Goal: Find contact information: Find contact information

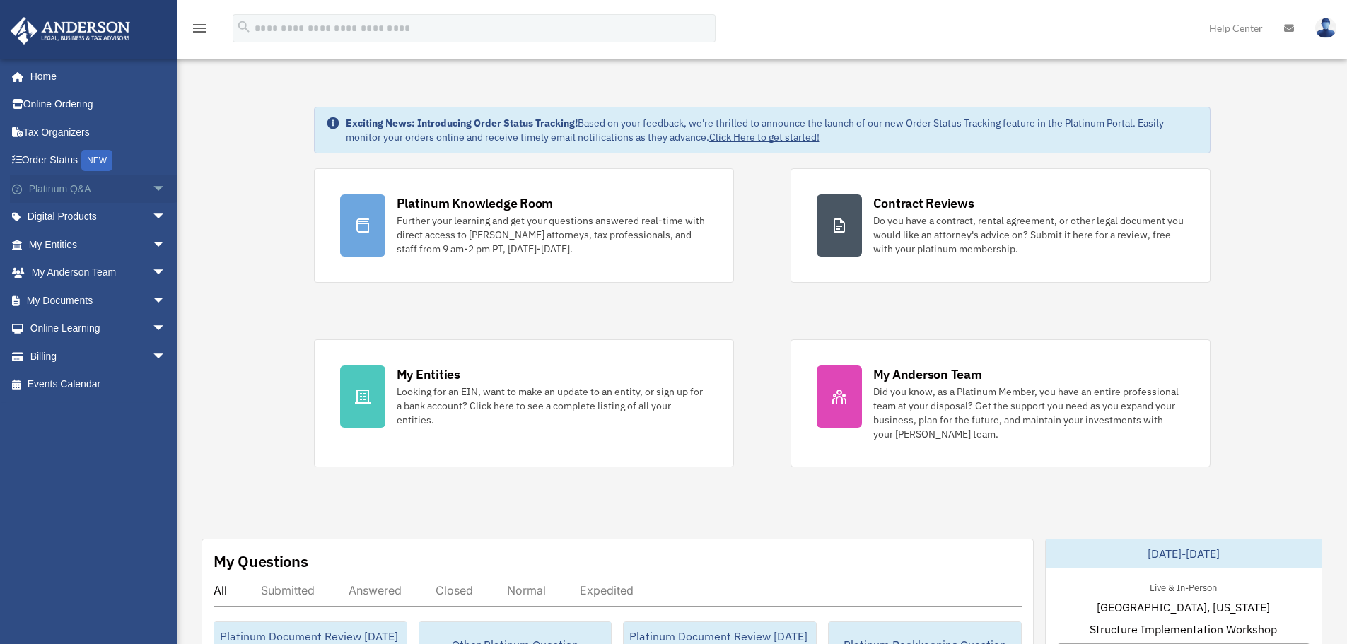
click at [152, 190] on span "arrow_drop_down" at bounding box center [166, 189] width 28 height 29
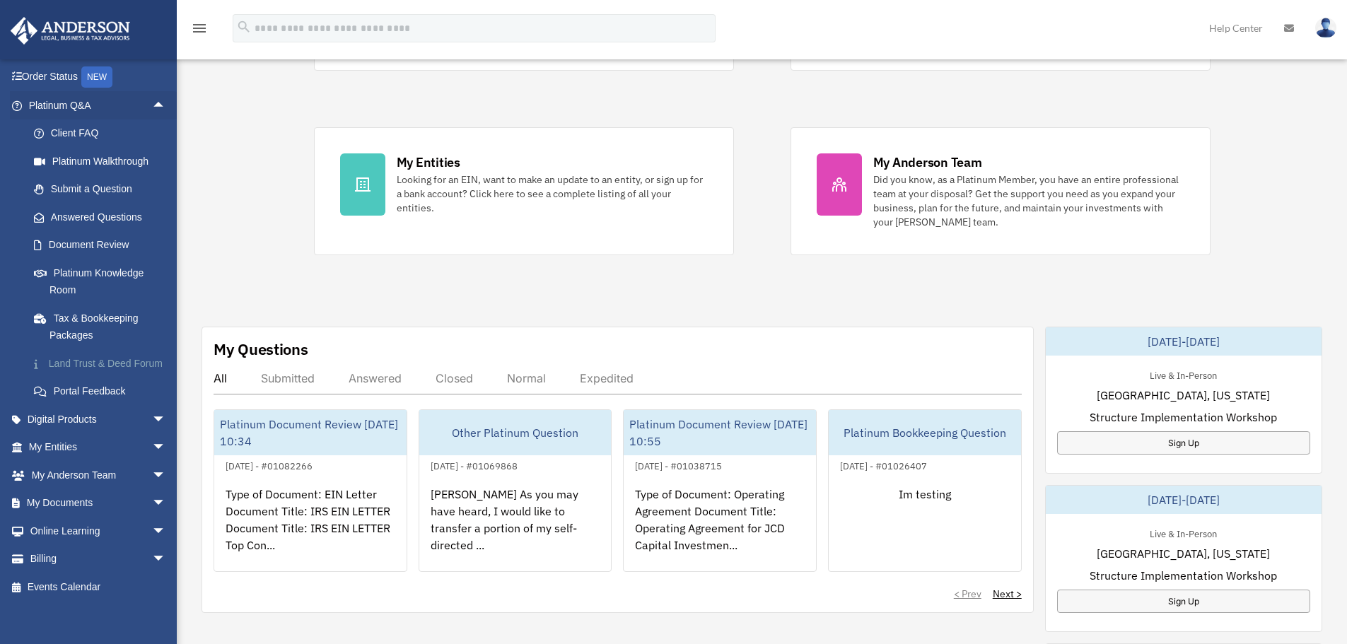
scroll to position [108, 0]
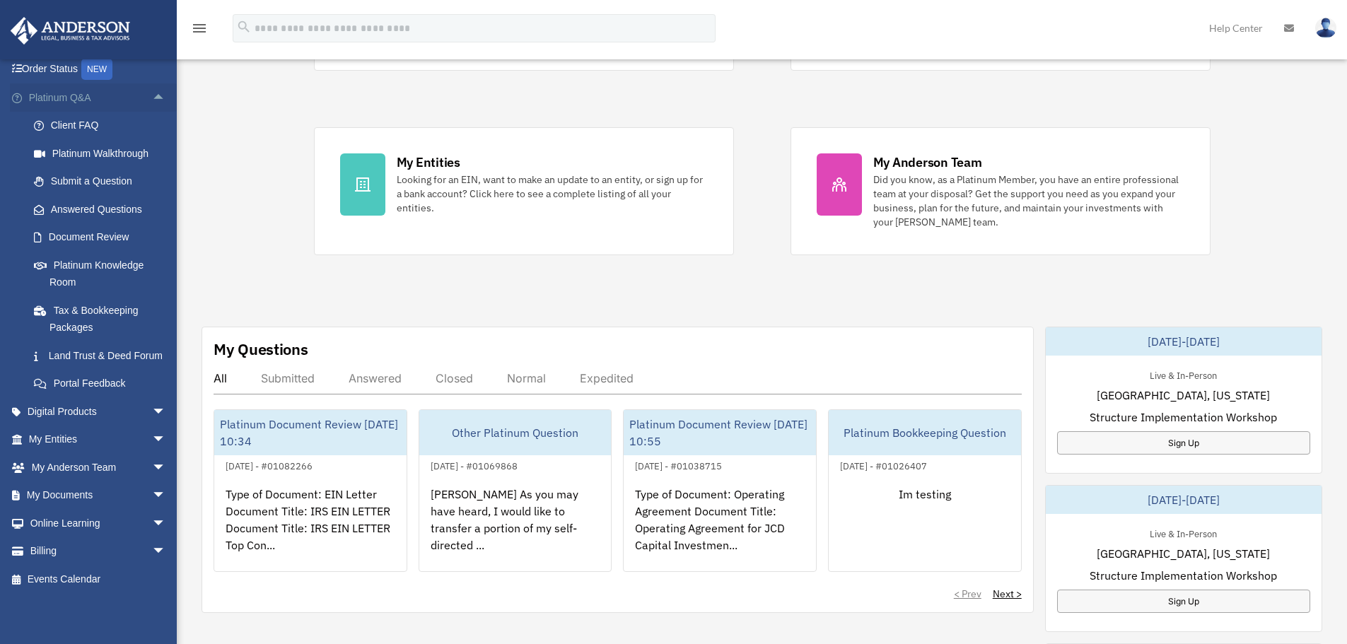
click at [152, 84] on span "arrow_drop_up" at bounding box center [166, 97] width 28 height 29
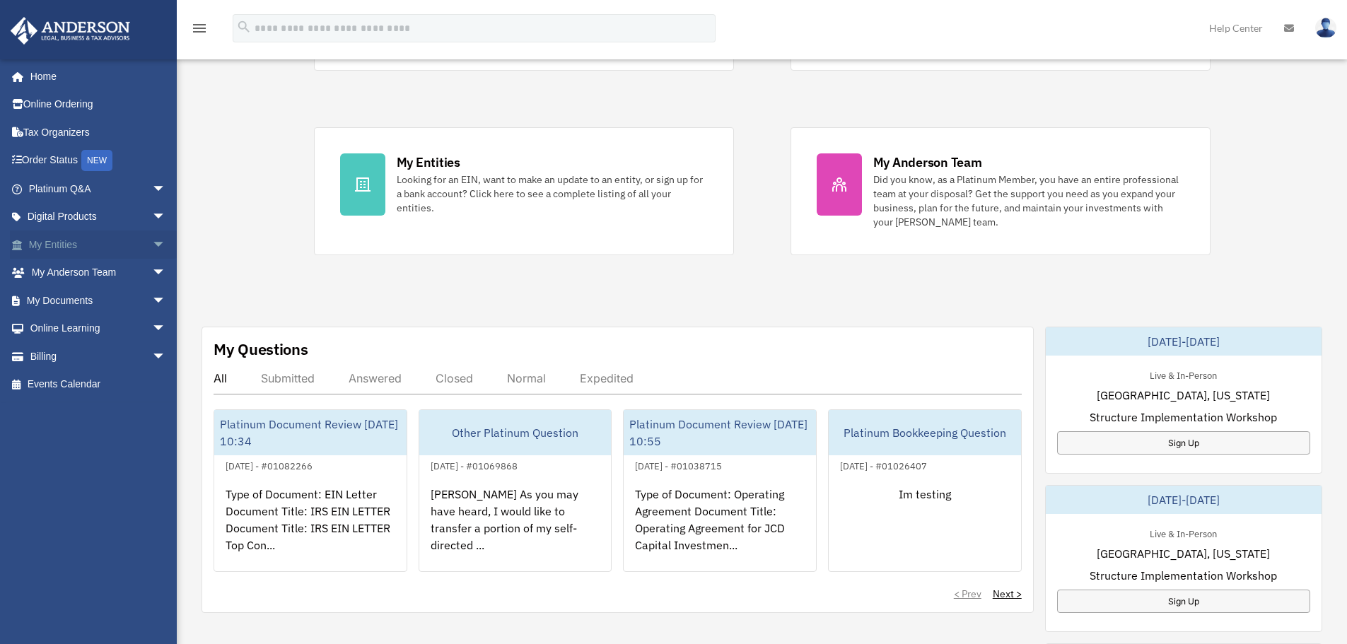
click at [152, 242] on span "arrow_drop_down" at bounding box center [166, 245] width 28 height 29
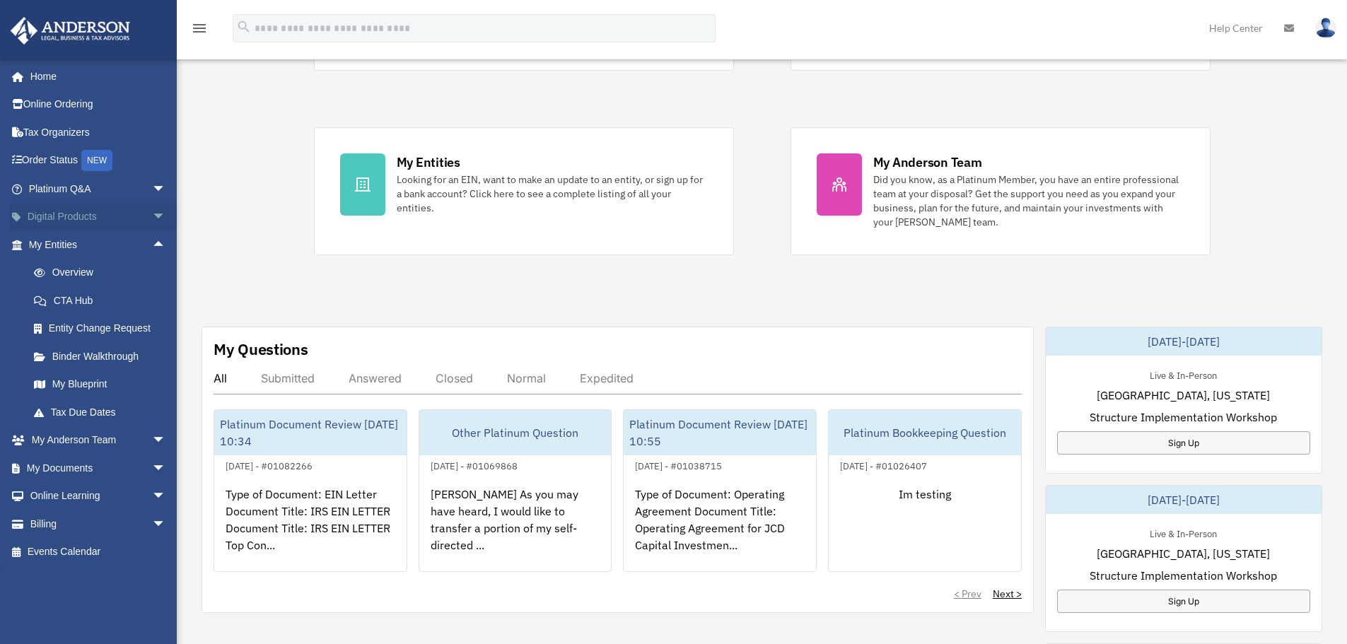
click at [152, 211] on span "arrow_drop_down" at bounding box center [166, 217] width 28 height 29
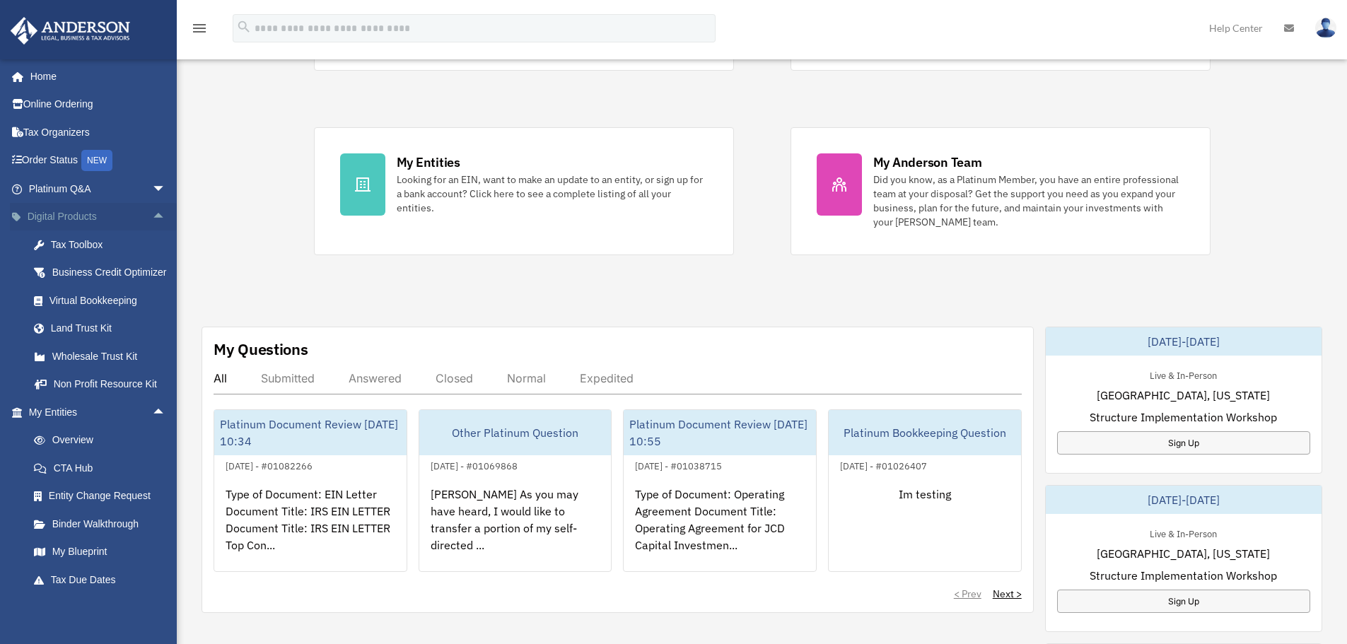
click at [152, 214] on span "arrow_drop_up" at bounding box center [166, 217] width 28 height 29
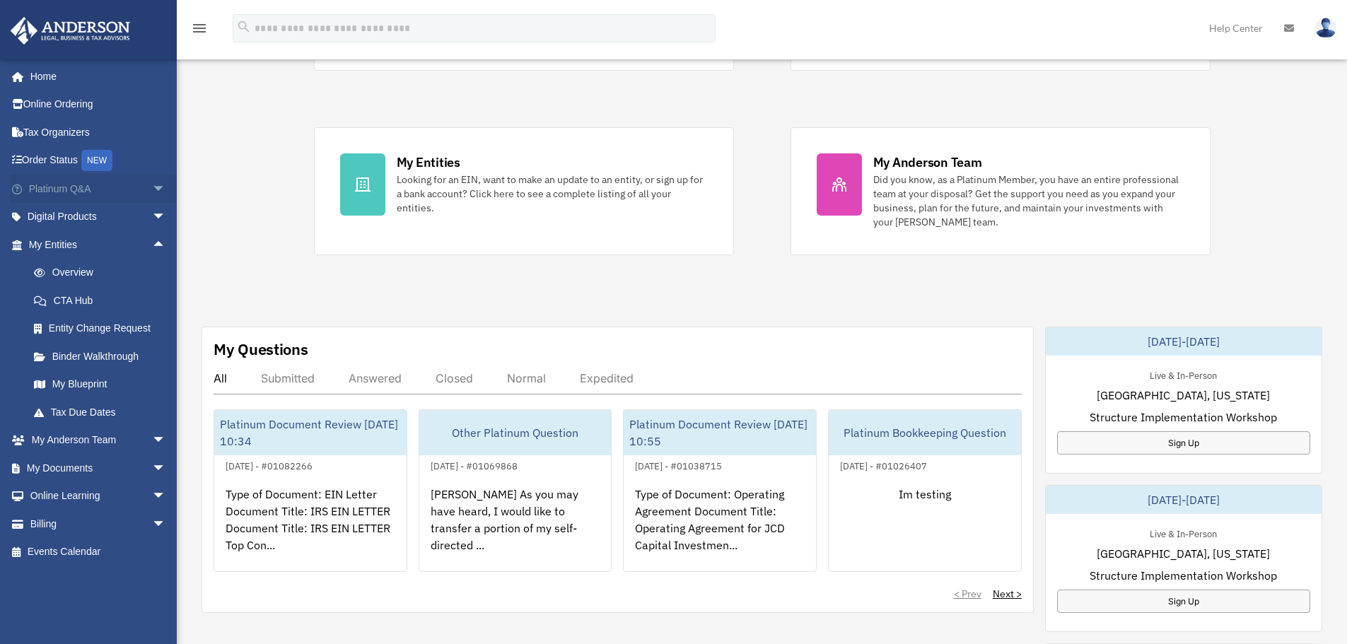
click at [152, 193] on span "arrow_drop_down" at bounding box center [166, 189] width 28 height 29
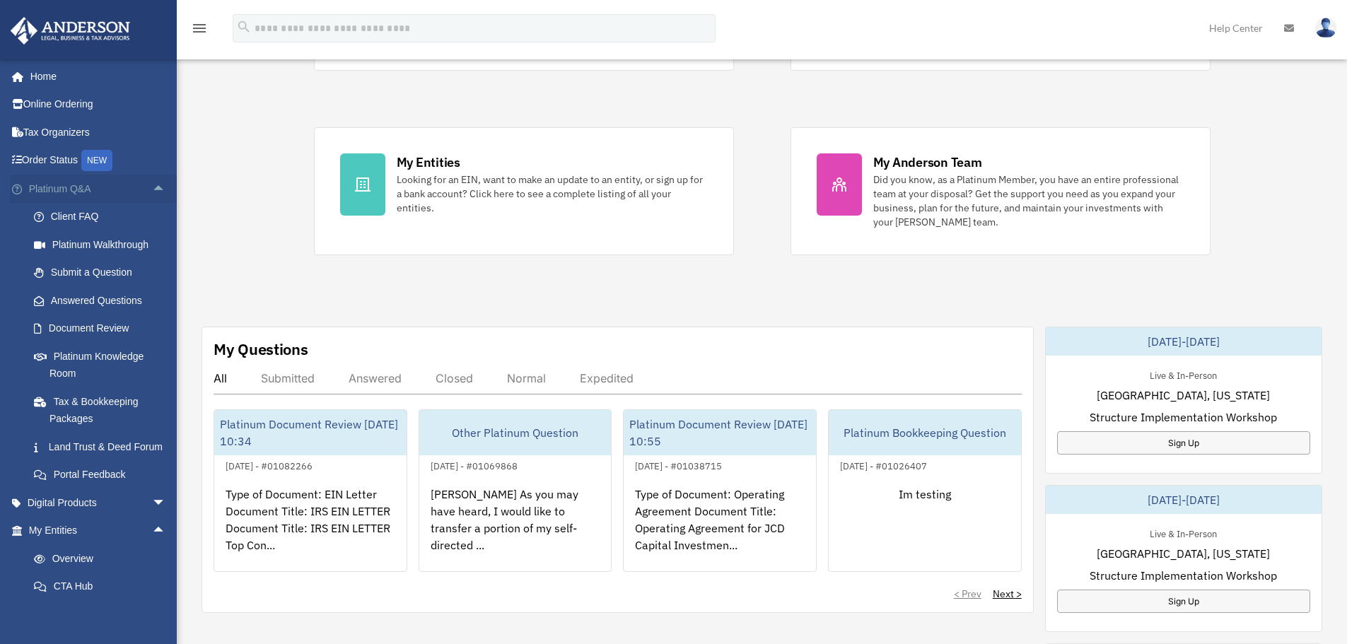
click at [152, 190] on span "arrow_drop_up" at bounding box center [166, 189] width 28 height 29
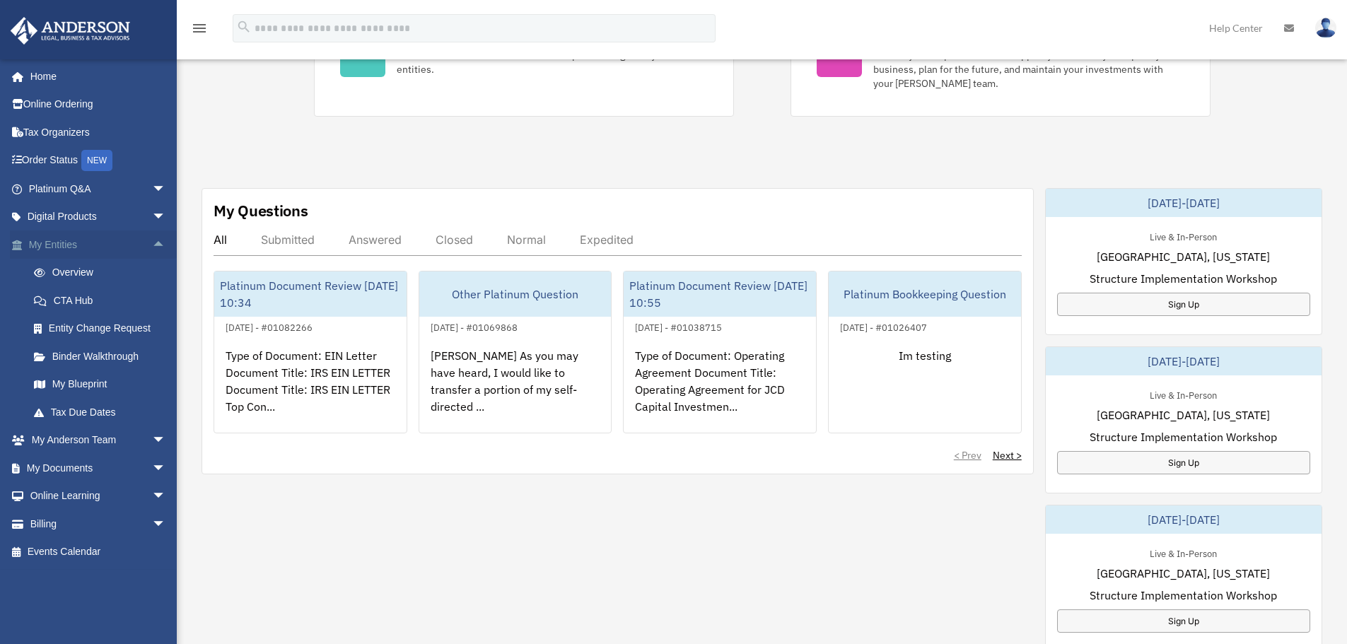
scroll to position [354, 0]
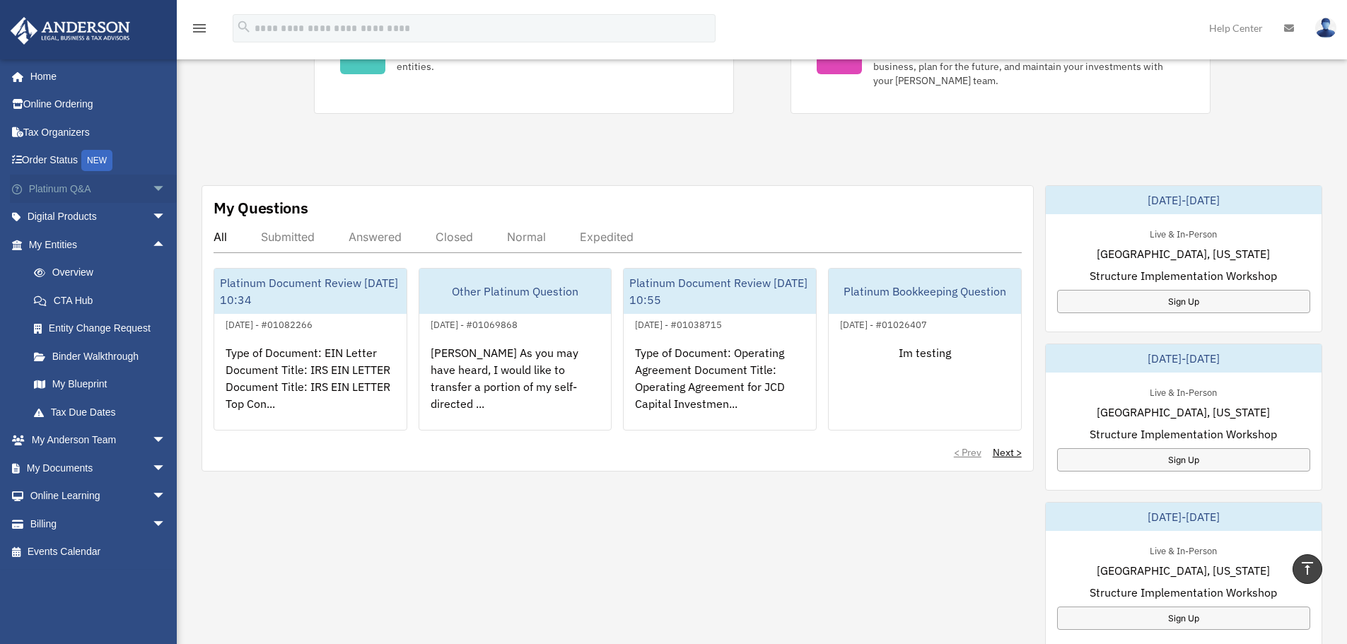
click at [152, 184] on span "arrow_drop_down" at bounding box center [166, 189] width 28 height 29
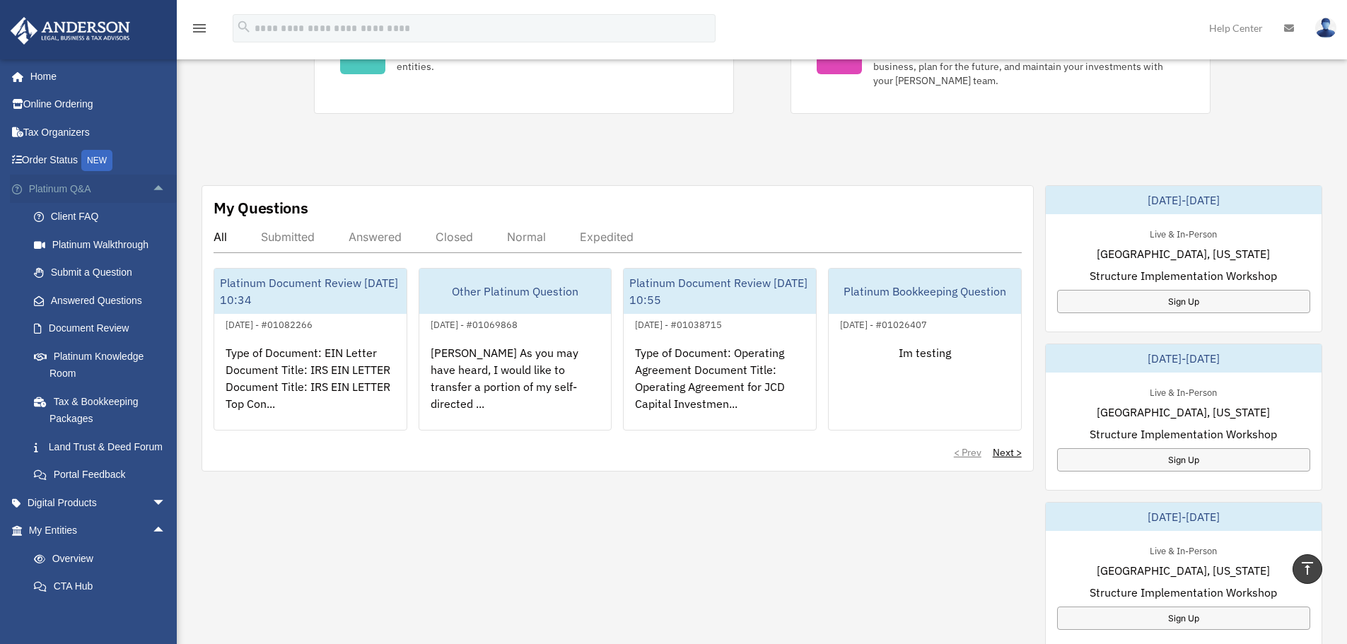
click at [152, 190] on span "arrow_drop_up" at bounding box center [166, 189] width 28 height 29
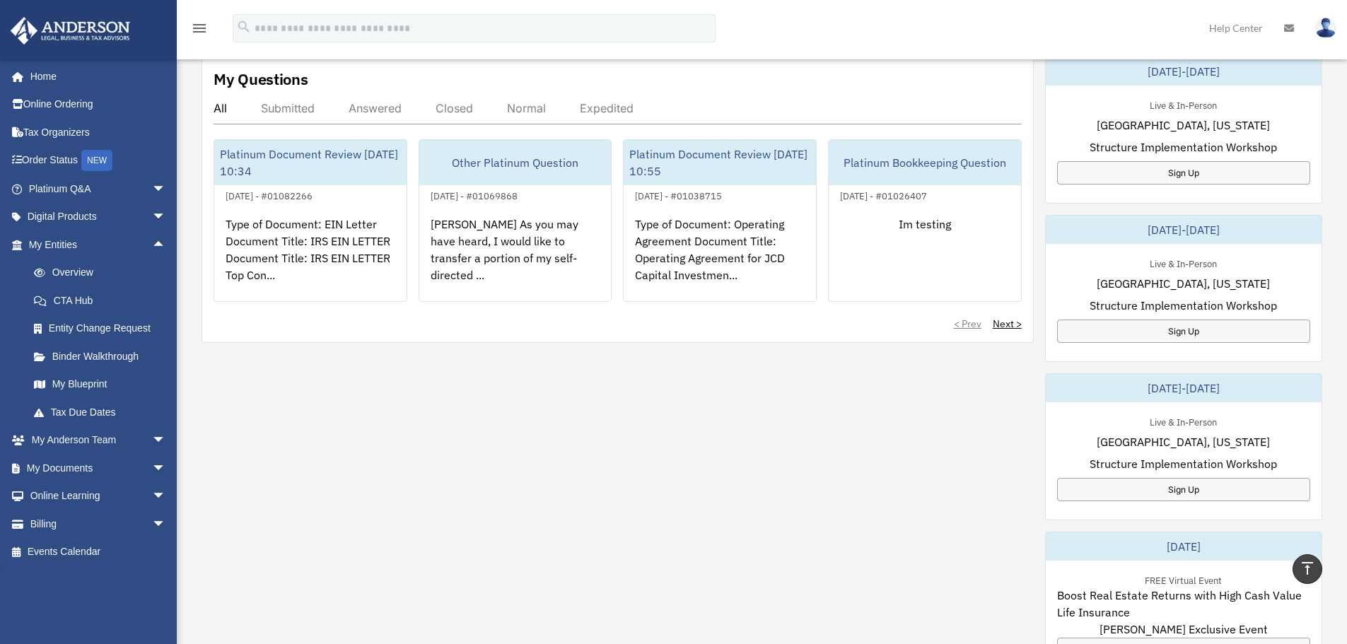
scroll to position [495, 0]
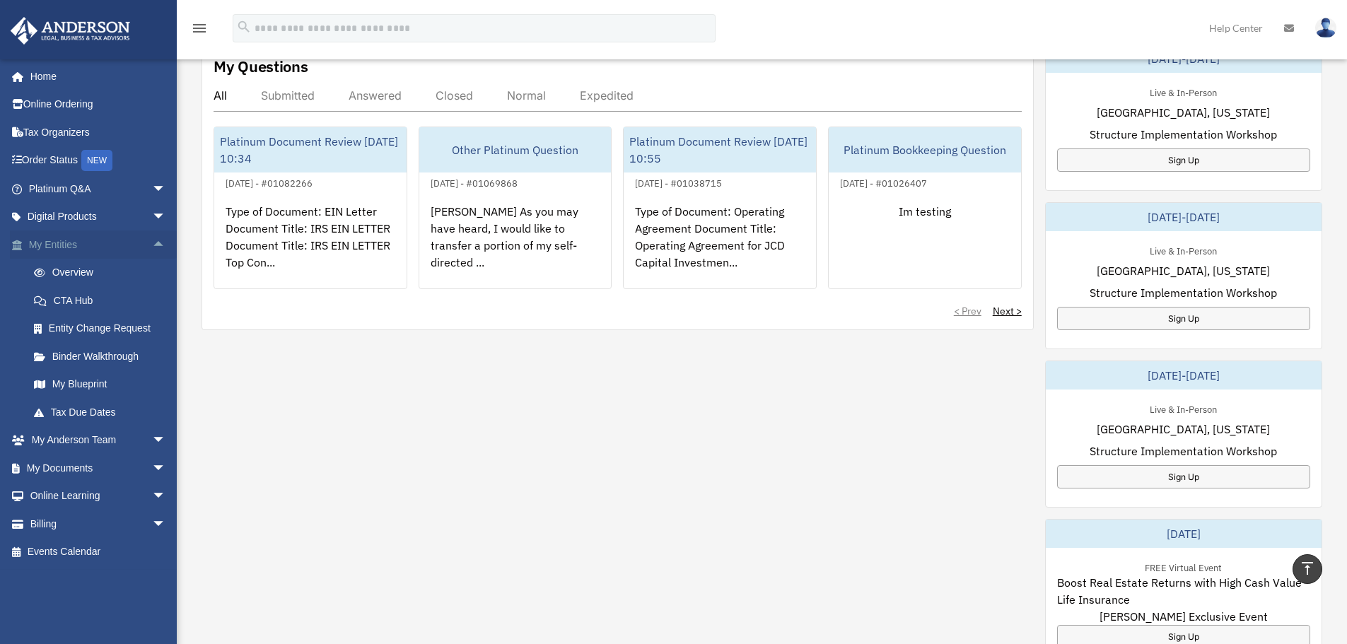
click at [152, 247] on span "arrow_drop_up" at bounding box center [166, 245] width 28 height 29
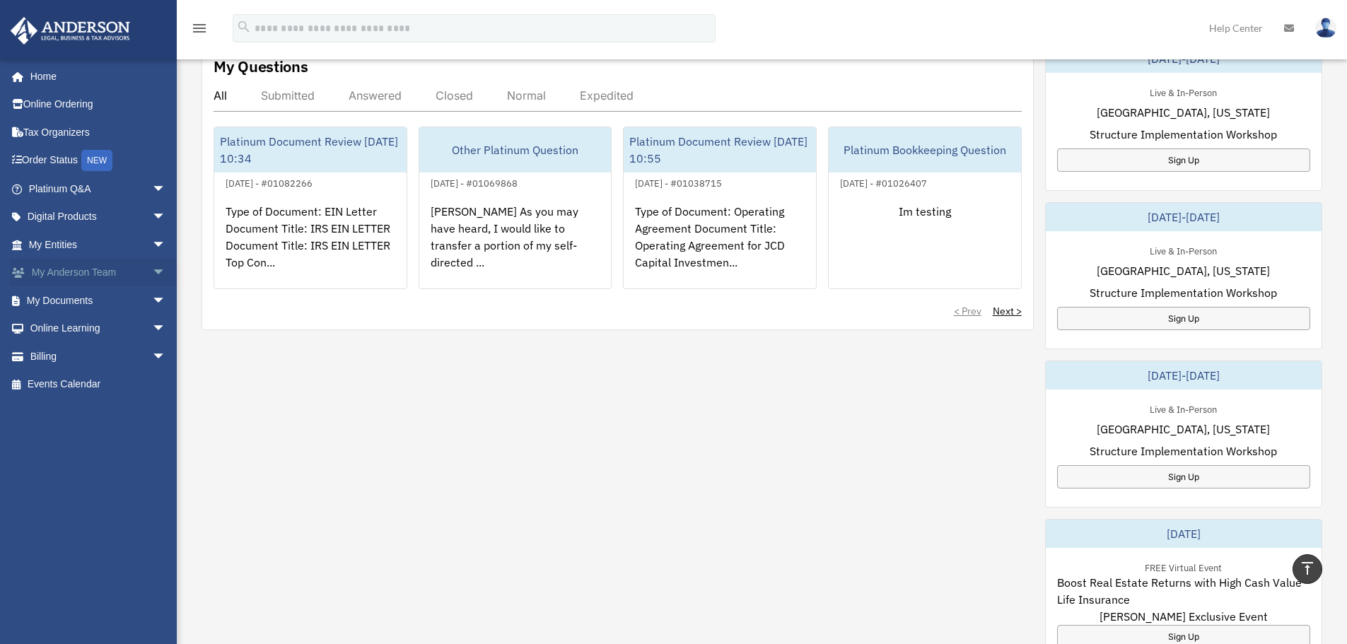
click at [152, 277] on span "arrow_drop_down" at bounding box center [166, 273] width 28 height 29
click at [152, 270] on span "arrow_drop_up" at bounding box center [166, 273] width 28 height 29
click at [152, 274] on span "arrow_drop_down" at bounding box center [166, 273] width 28 height 29
click at [152, 275] on span "arrow_drop_up" at bounding box center [166, 273] width 28 height 29
click at [152, 274] on span "arrow_drop_down" at bounding box center [166, 273] width 28 height 29
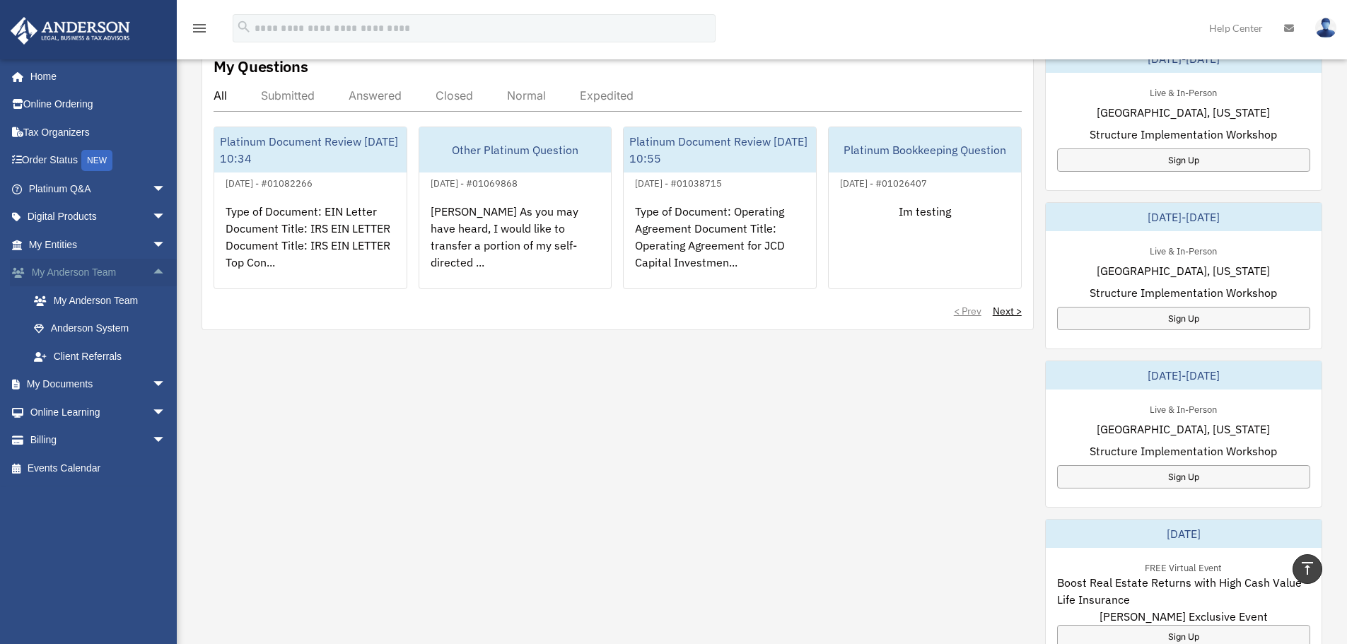
click at [133, 274] on link "My Anderson Team arrow_drop_up" at bounding box center [99, 273] width 178 height 28
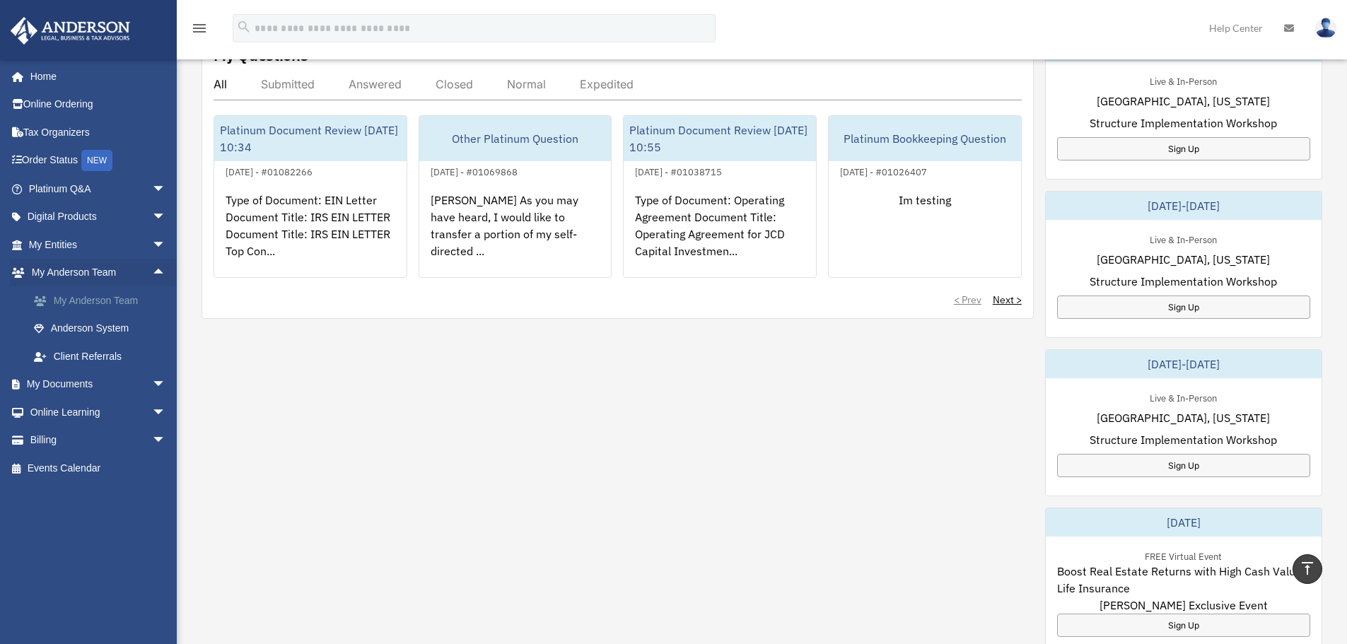
scroll to position [637, 0]
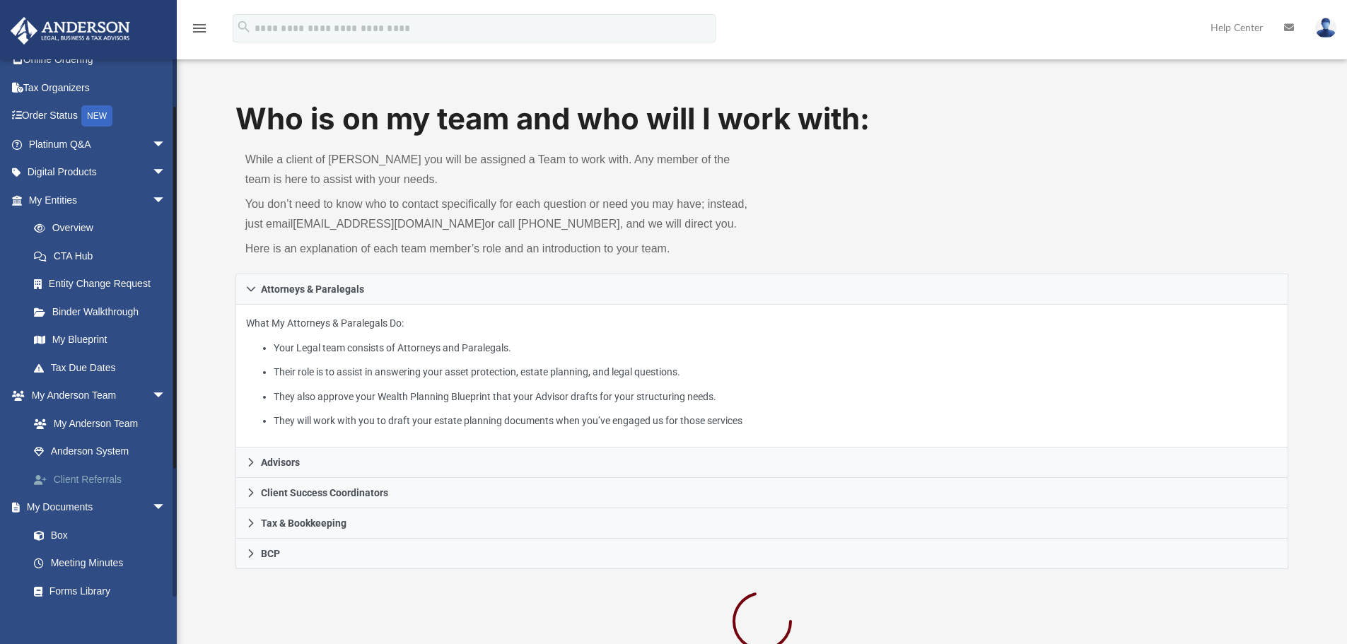
scroll to position [71, 0]
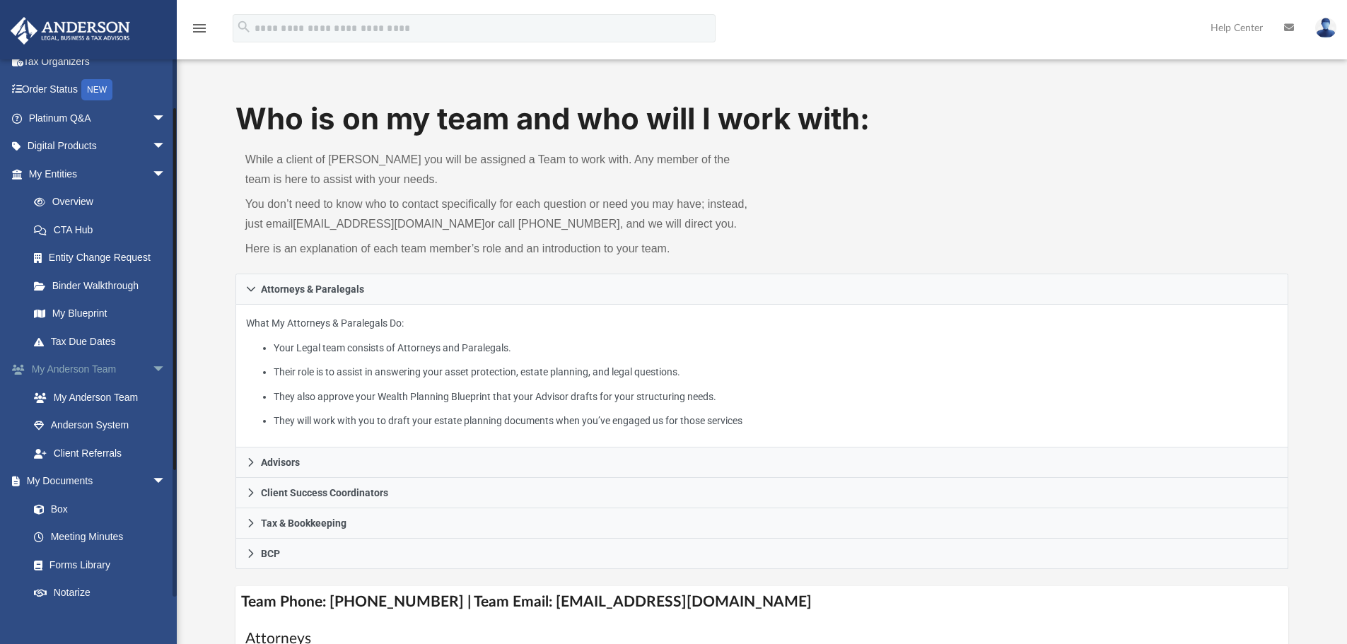
click at [152, 371] on span "arrow_drop_down" at bounding box center [166, 370] width 28 height 29
click at [152, 170] on span "arrow_drop_down" at bounding box center [166, 174] width 28 height 29
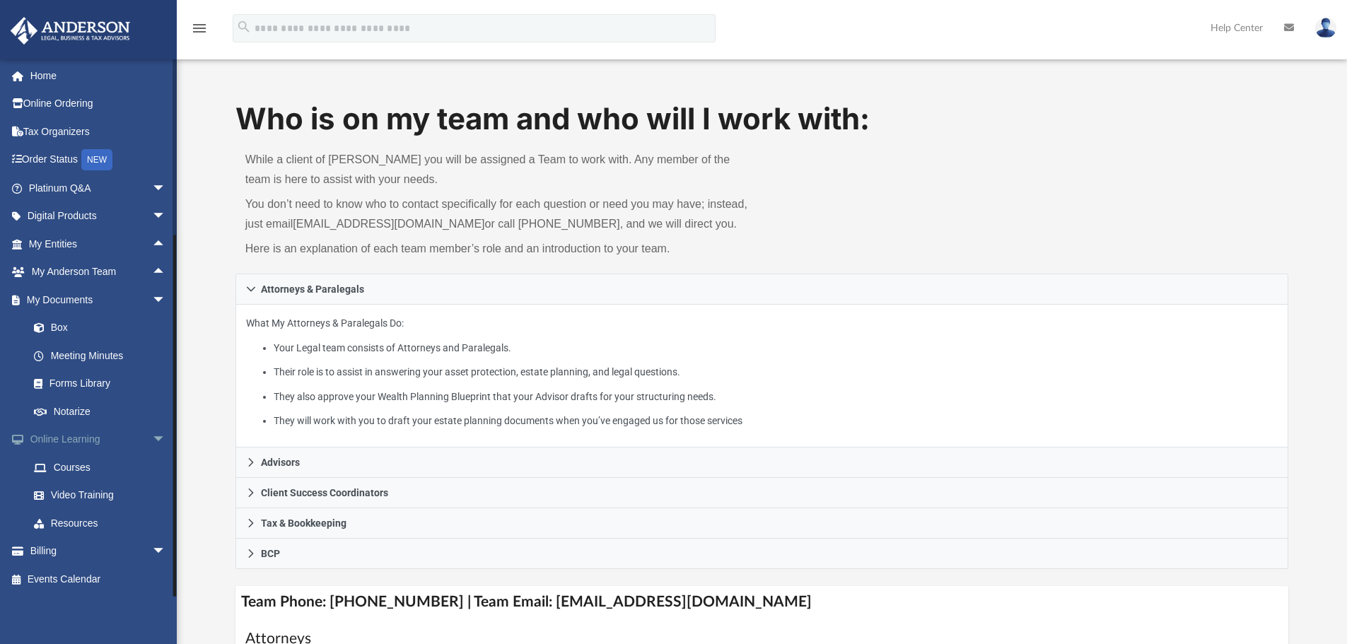
click at [152, 436] on span "arrow_drop_down" at bounding box center [166, 440] width 28 height 29
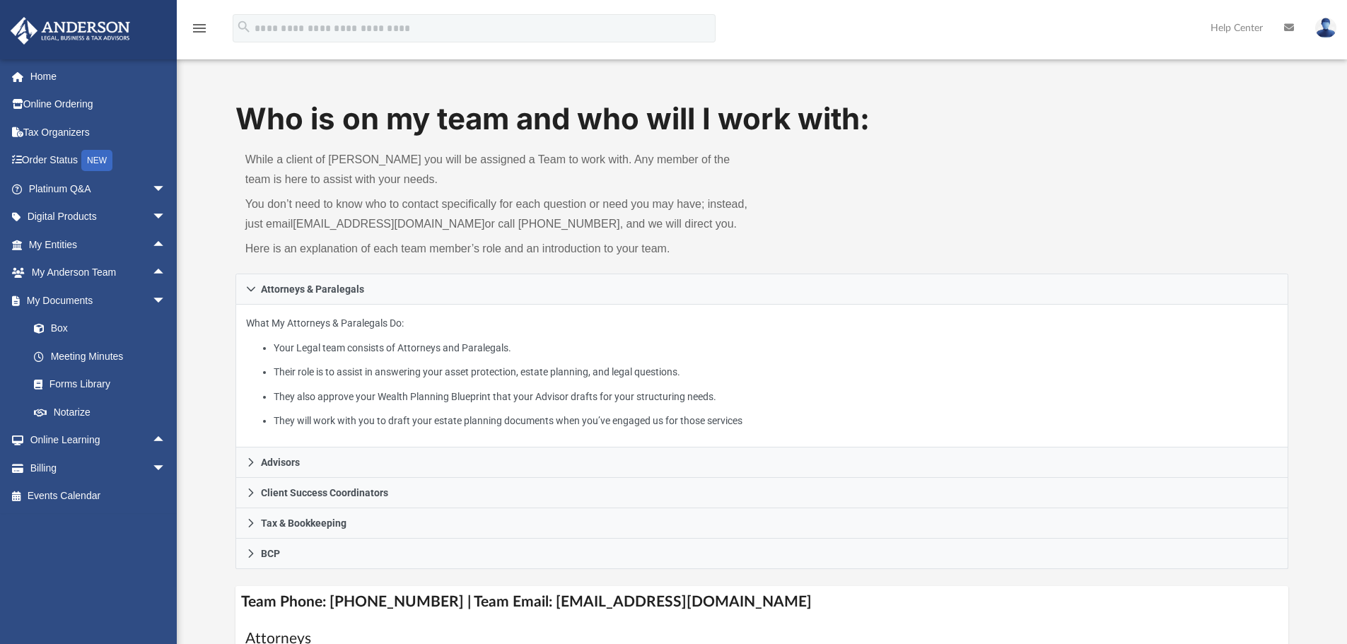
click at [361, 233] on p "You don’t need to know who to contact specifically for each question or need yo…" at bounding box center [498, 214] width 507 height 40
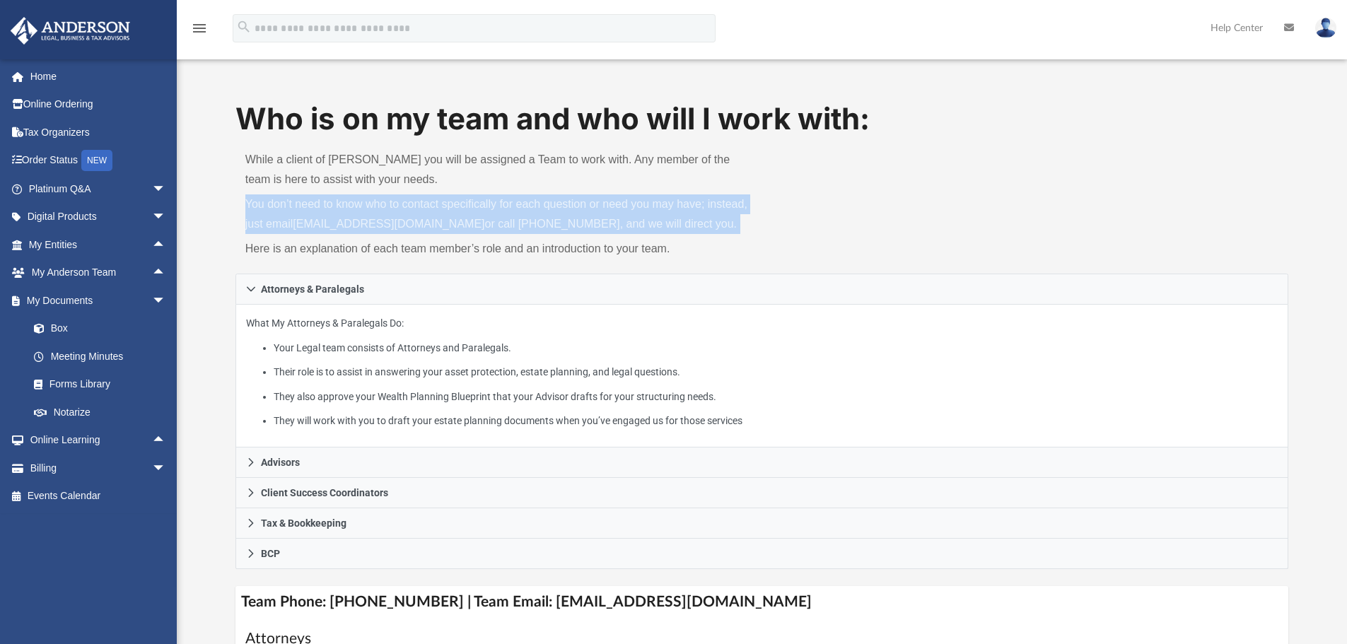
click at [361, 233] on p "You don’t need to know who to contact specifically for each question or need yo…" at bounding box center [498, 214] width 507 height 40
click at [306, 218] on link "[EMAIL_ADDRESS][DOMAIN_NAME]" at bounding box center [389, 224] width 192 height 12
click at [240, 196] on div "While a client of [PERSON_NAME] you will be assigned a Team to work with. Any m…" at bounding box center [499, 207] width 527 height 134
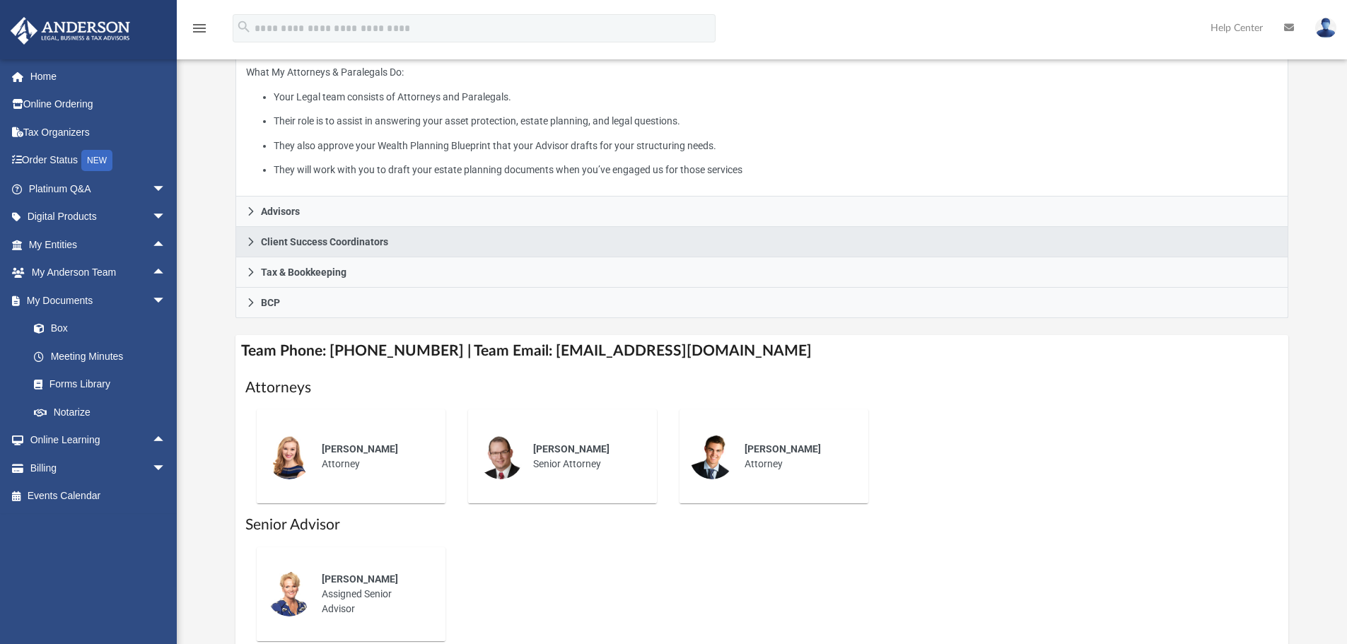
scroll to position [495, 0]
